Goal: Transaction & Acquisition: Purchase product/service

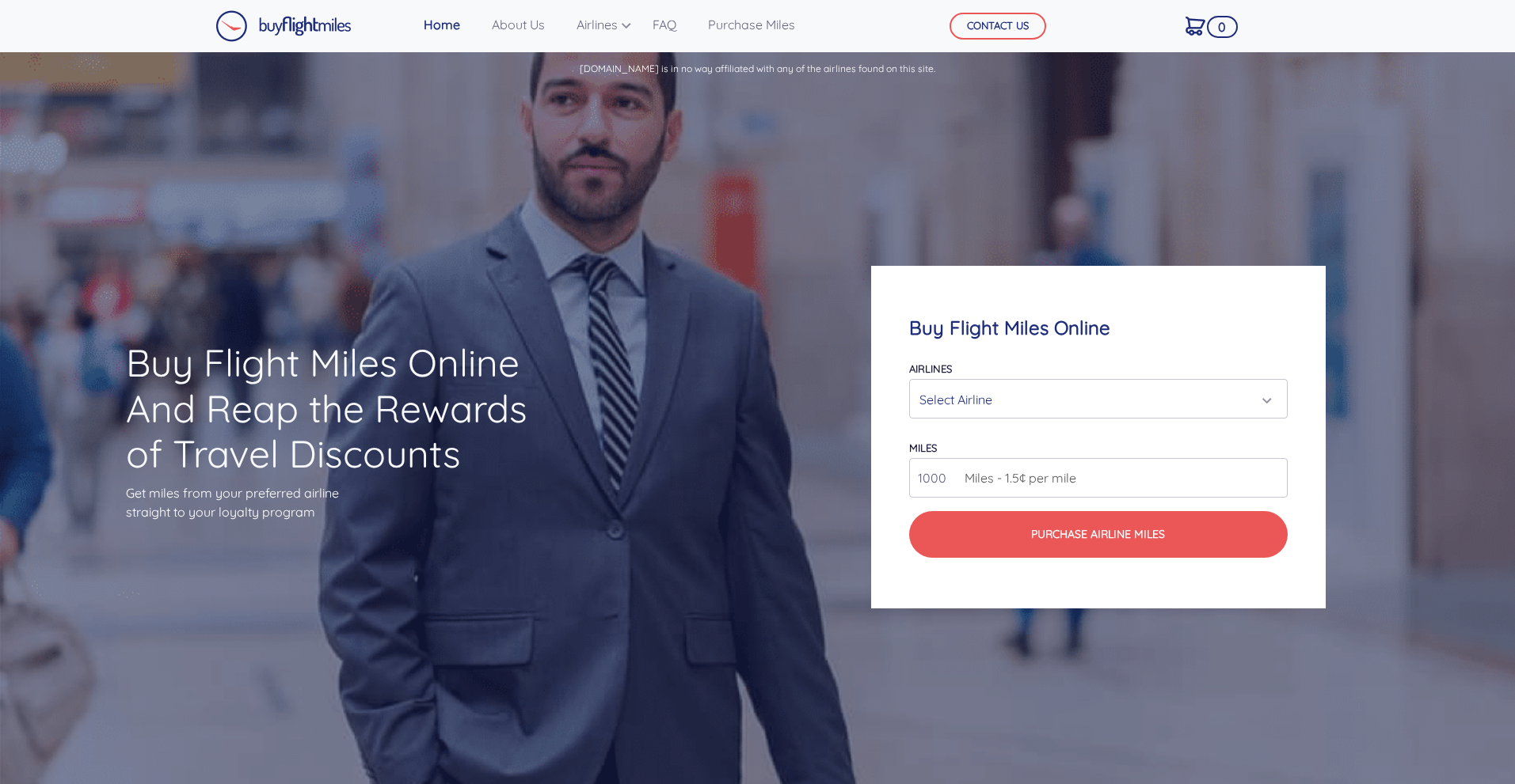
click at [975, 415] on div "Select Airline" at bounding box center [1093, 400] width 348 height 30
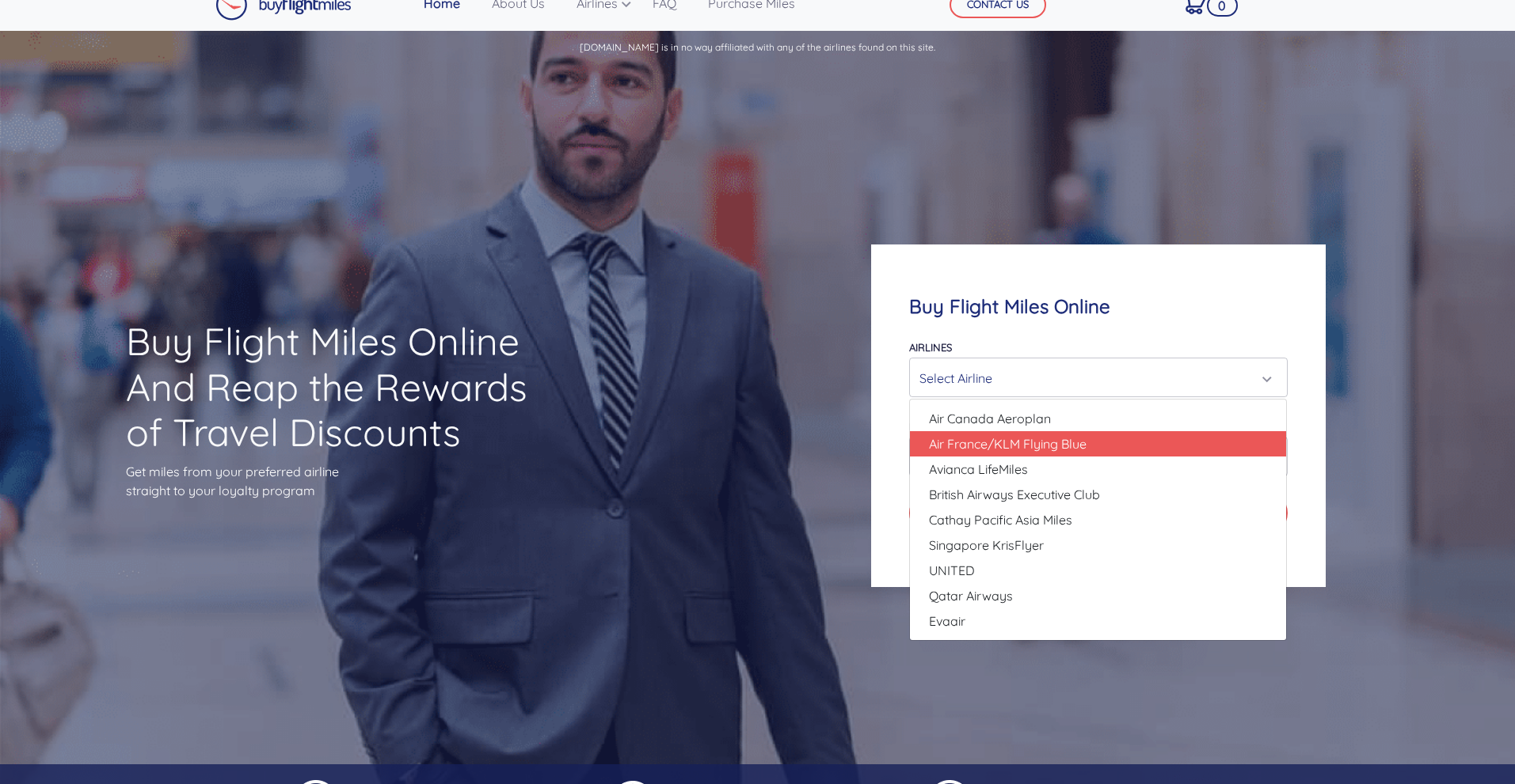
scroll to position [24, 0]
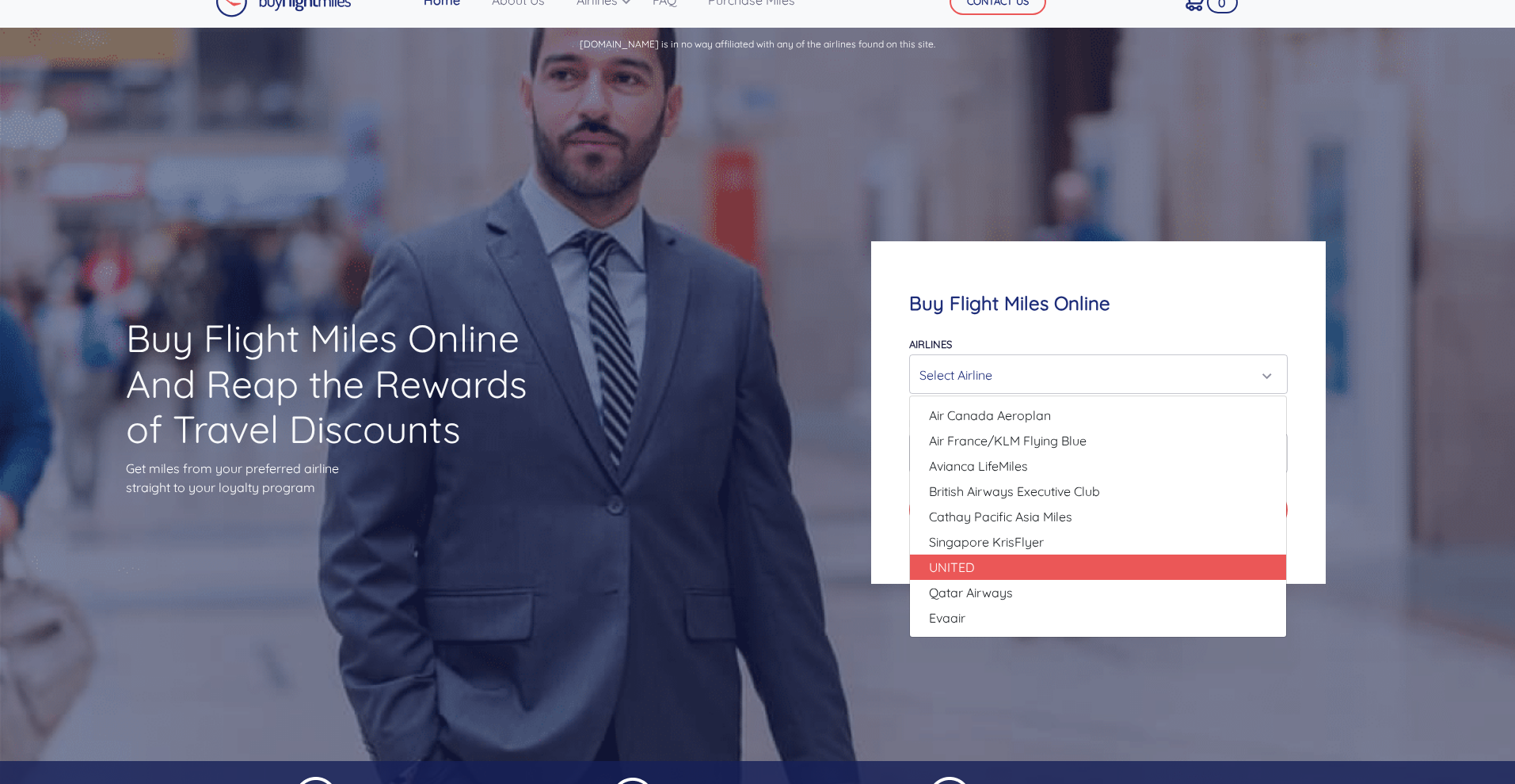
click at [997, 580] on link "UNITED" at bounding box center [1098, 567] width 376 height 25
select select "UNITED"
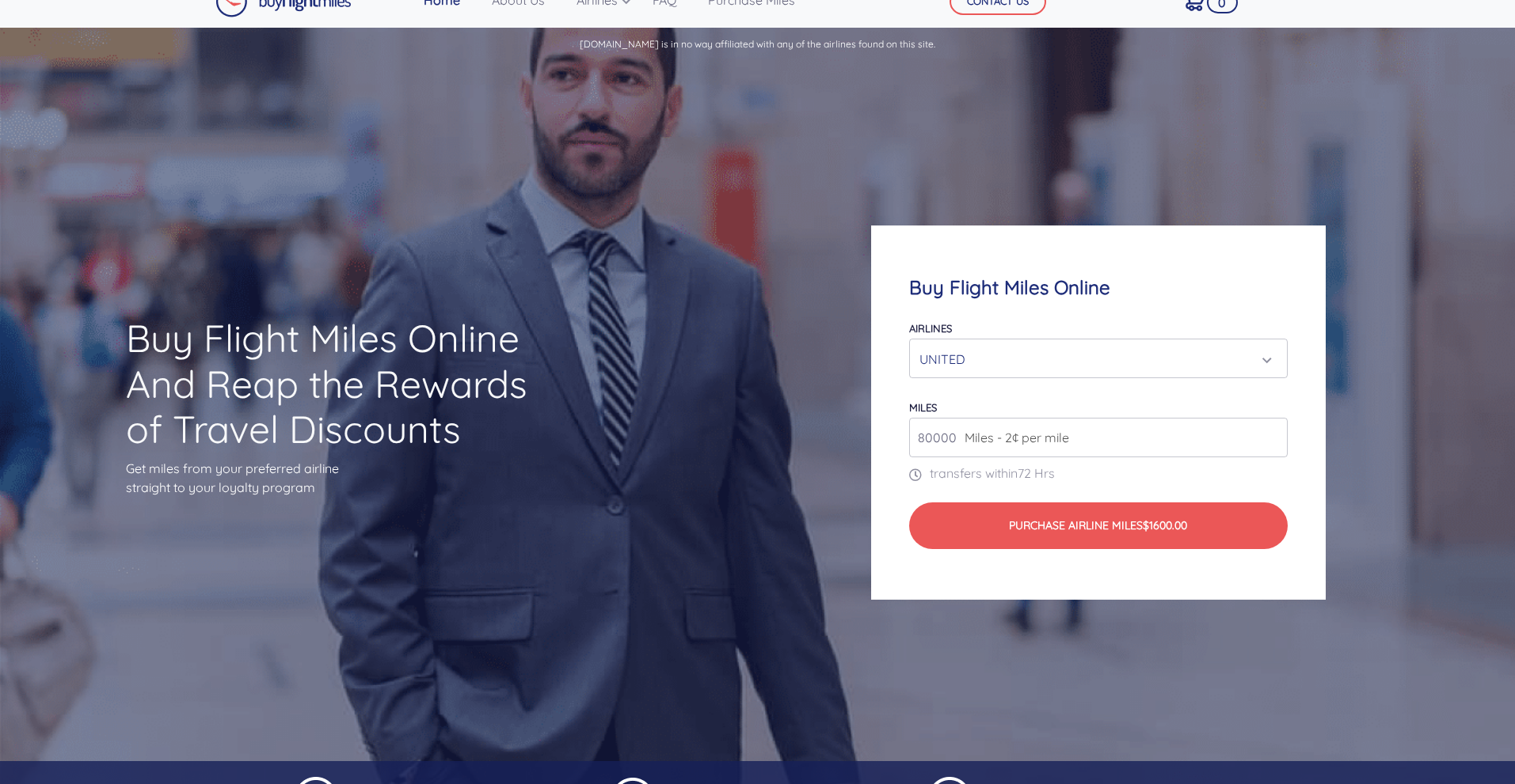
click at [1004, 457] on input "80000" at bounding box center [1098, 437] width 378 height 40
click at [1194, 458] on input "80000" at bounding box center [1098, 437] width 378 height 40
type input "81000"
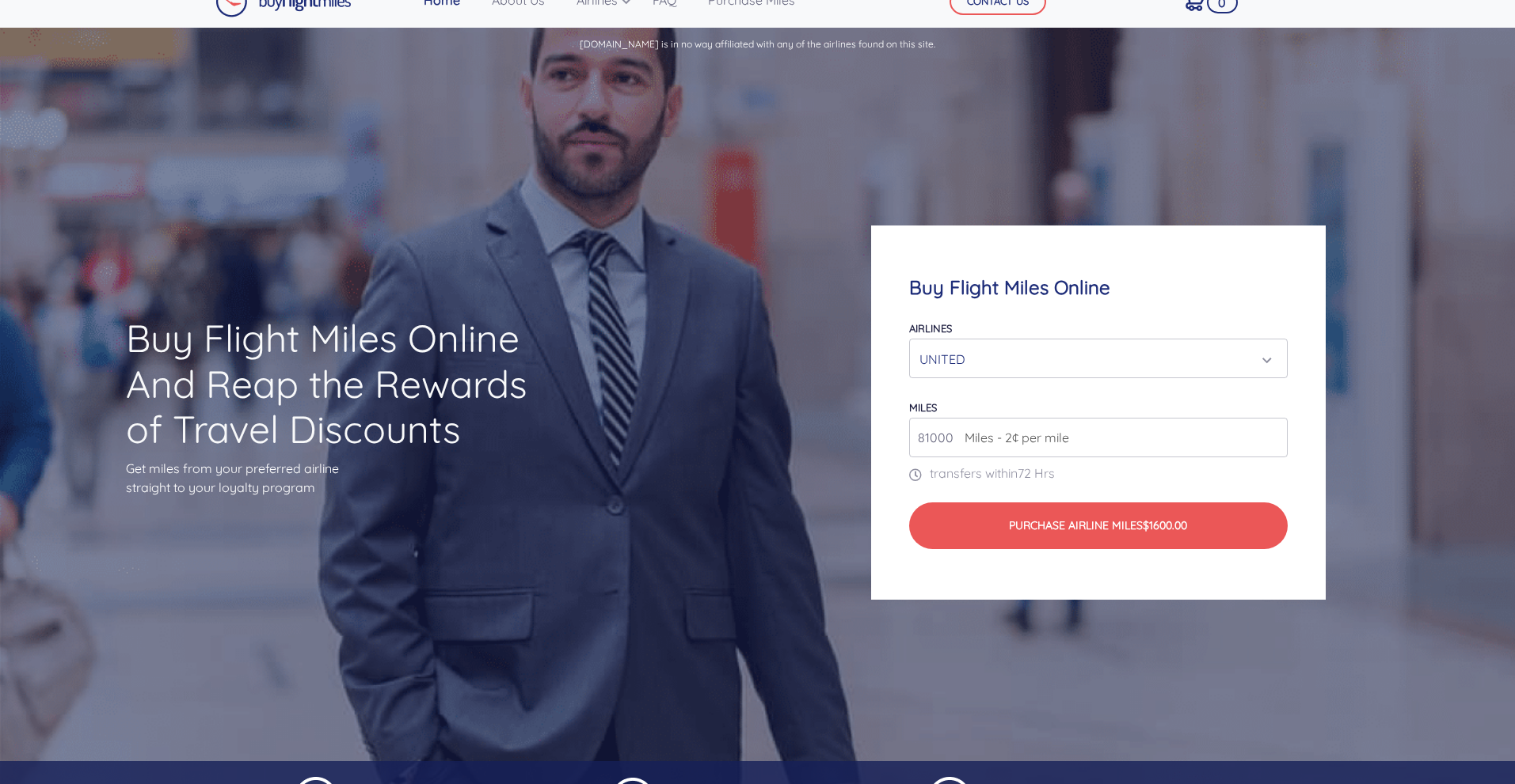
click at [1262, 434] on input "81000" at bounding box center [1098, 437] width 378 height 40
type input "5"
type input "200000"
